Goal: Communication & Community: Answer question/provide support

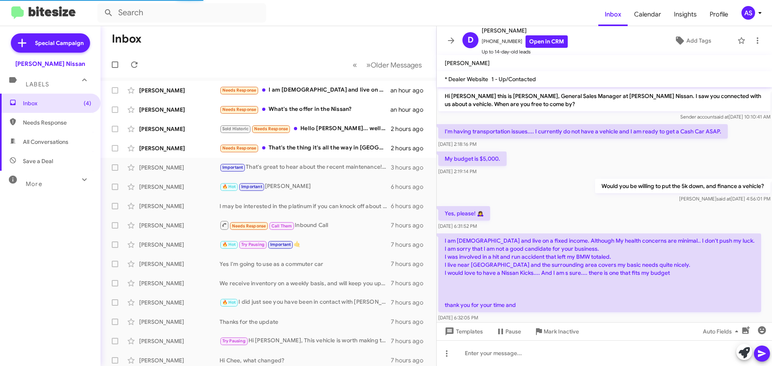
scroll to position [13, 0]
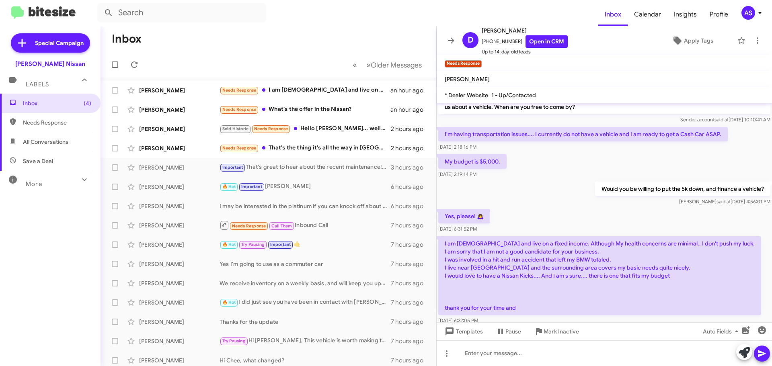
click at [35, 274] on div "Inbox (4) Needs Response All Conversations Save a Deal More Important 🔥 Hot App…" at bounding box center [50, 204] width 101 height 220
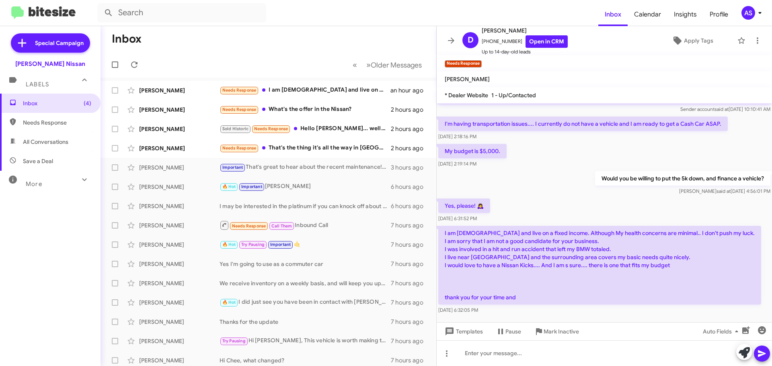
scroll to position [29, 0]
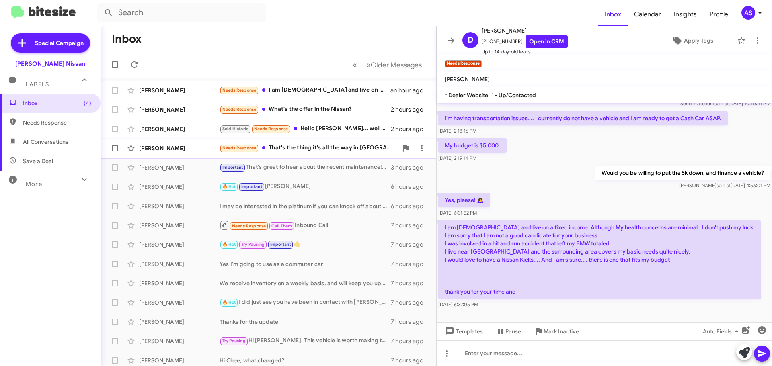
click at [312, 147] on div "Needs Response That's the thing it's all the way in Houston and I live in Dallas" at bounding box center [309, 148] width 178 height 9
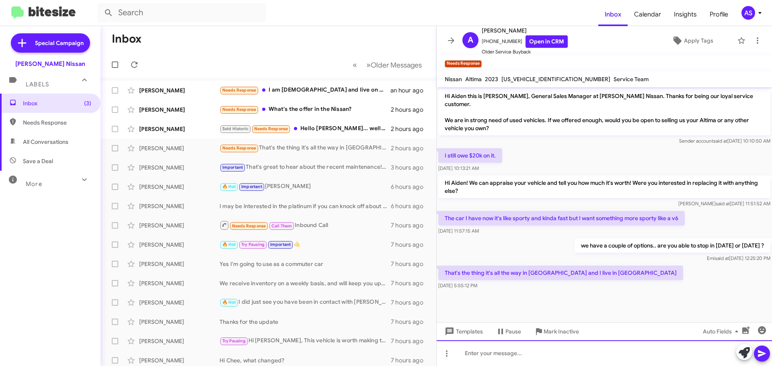
drag, startPoint x: 581, startPoint y: 349, endPoint x: 584, endPoint y: 356, distance: 7.2
click at [581, 351] on div at bounding box center [604, 354] width 335 height 26
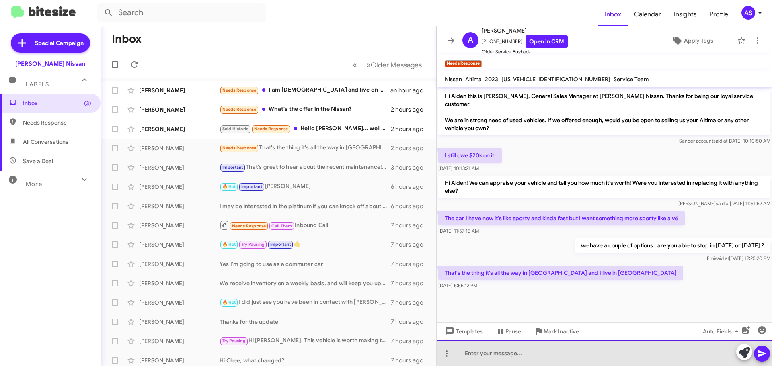
click at [550, 352] on div at bounding box center [604, 354] width 335 height 26
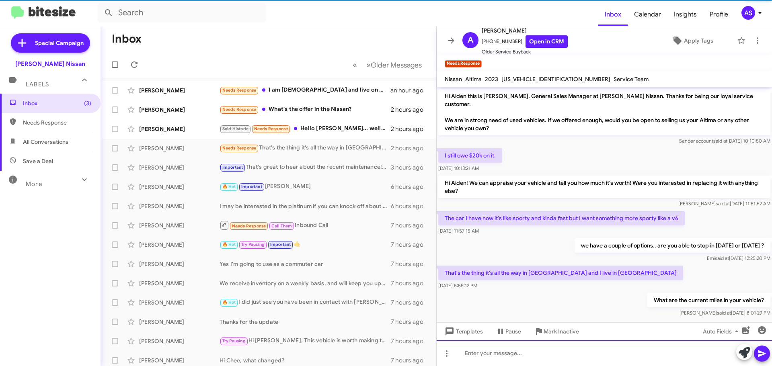
scroll to position [2, 0]
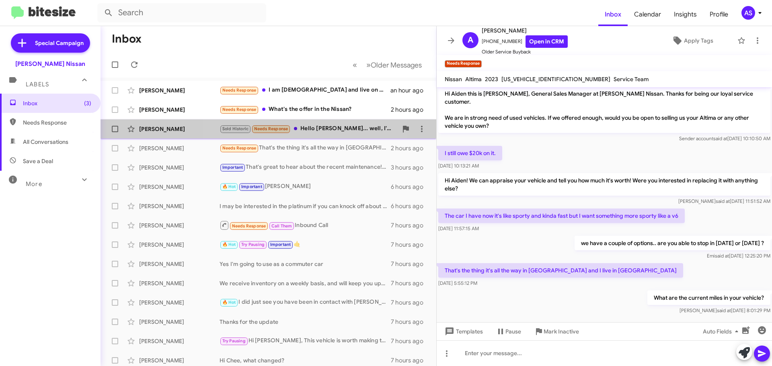
click at [302, 127] on div "Sold Historic Needs Response Hello Shawn... well, I'd like to have a little mor…" at bounding box center [309, 128] width 178 height 9
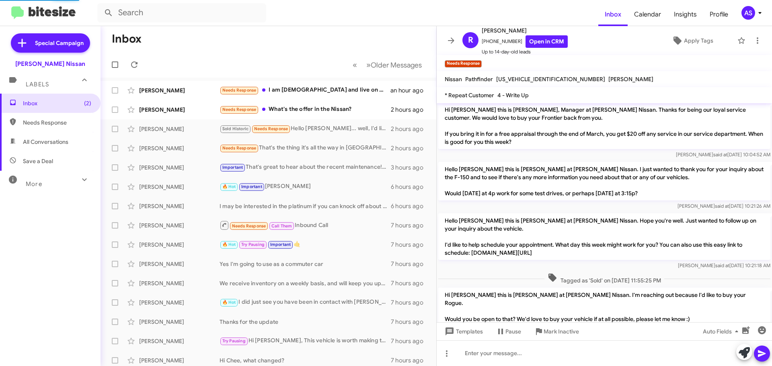
scroll to position [354, 0]
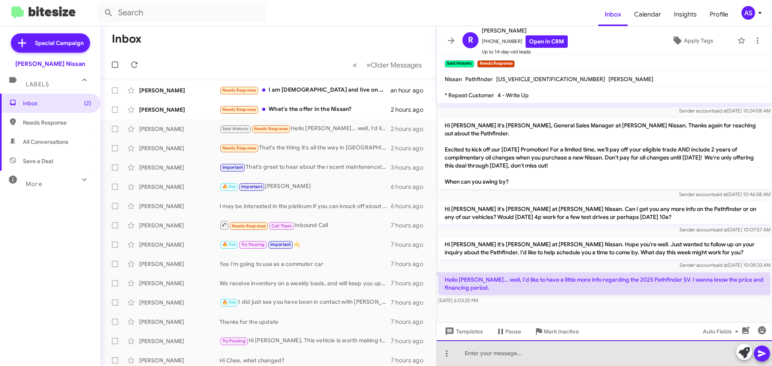
click at [604, 362] on div at bounding box center [604, 354] width 335 height 26
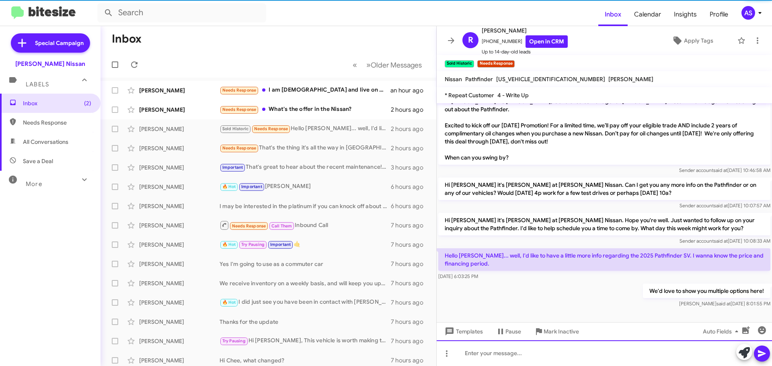
scroll to position [383, 0]
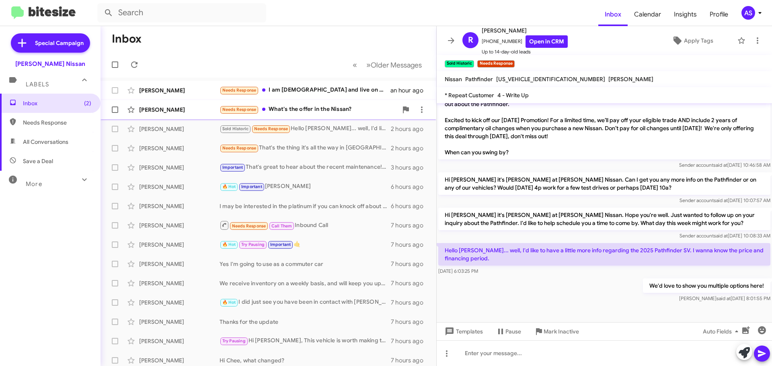
click at [271, 104] on div "Alodndra Medoza Needs Response What's the offer in the Nissan? 2 hours ago" at bounding box center [268, 110] width 323 height 16
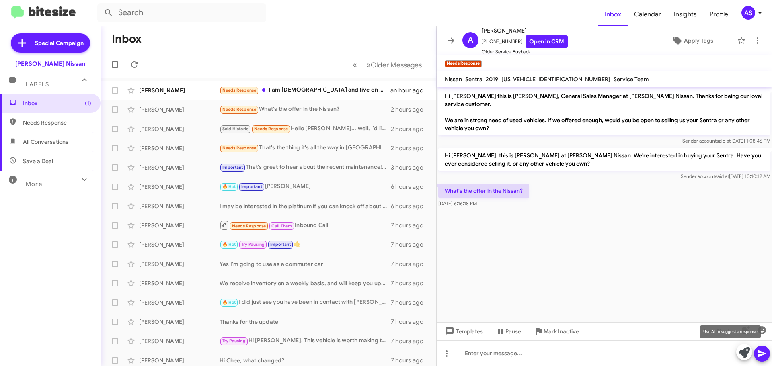
click at [740, 351] on icon at bounding box center [744, 352] width 11 height 11
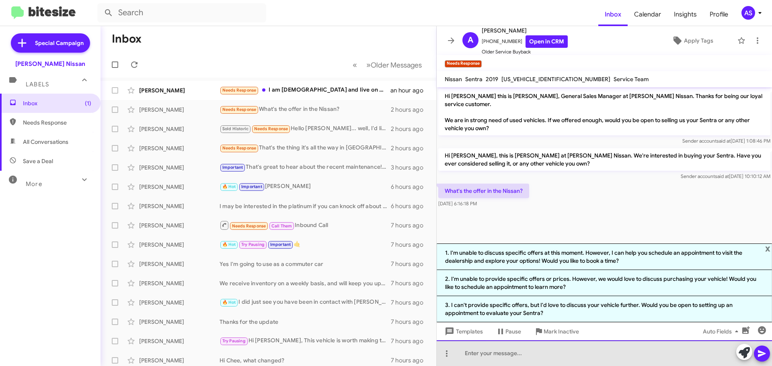
click at [578, 354] on div at bounding box center [604, 354] width 335 height 26
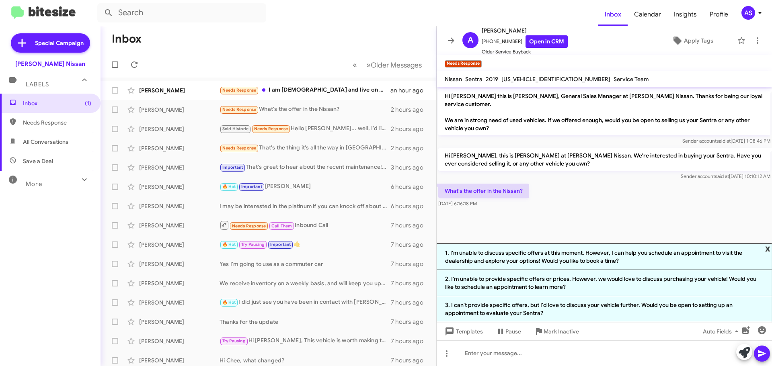
click at [769, 245] on span "x" at bounding box center [767, 249] width 5 height 10
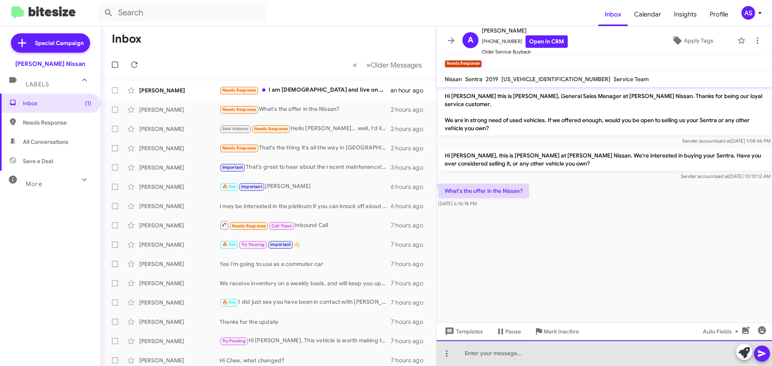
click at [596, 346] on div at bounding box center [604, 354] width 335 height 26
